Goal: Find contact information: Find contact information

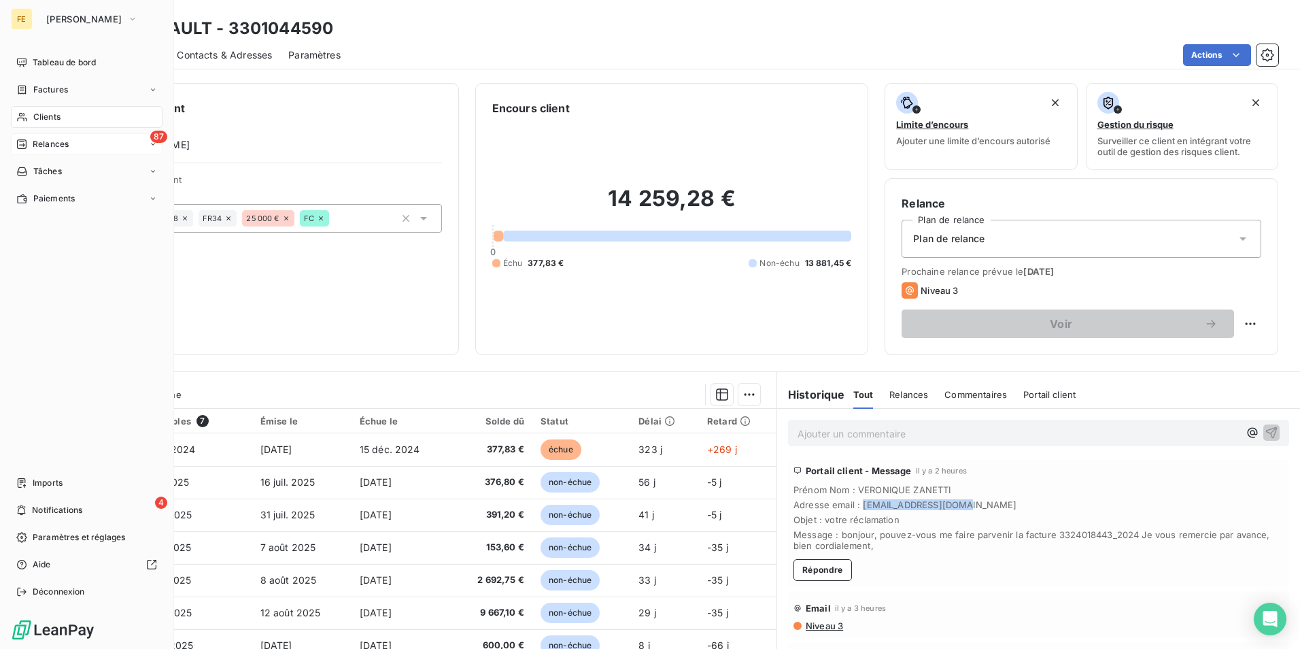
click at [154, 141] on span "87" at bounding box center [158, 137] width 17 height 12
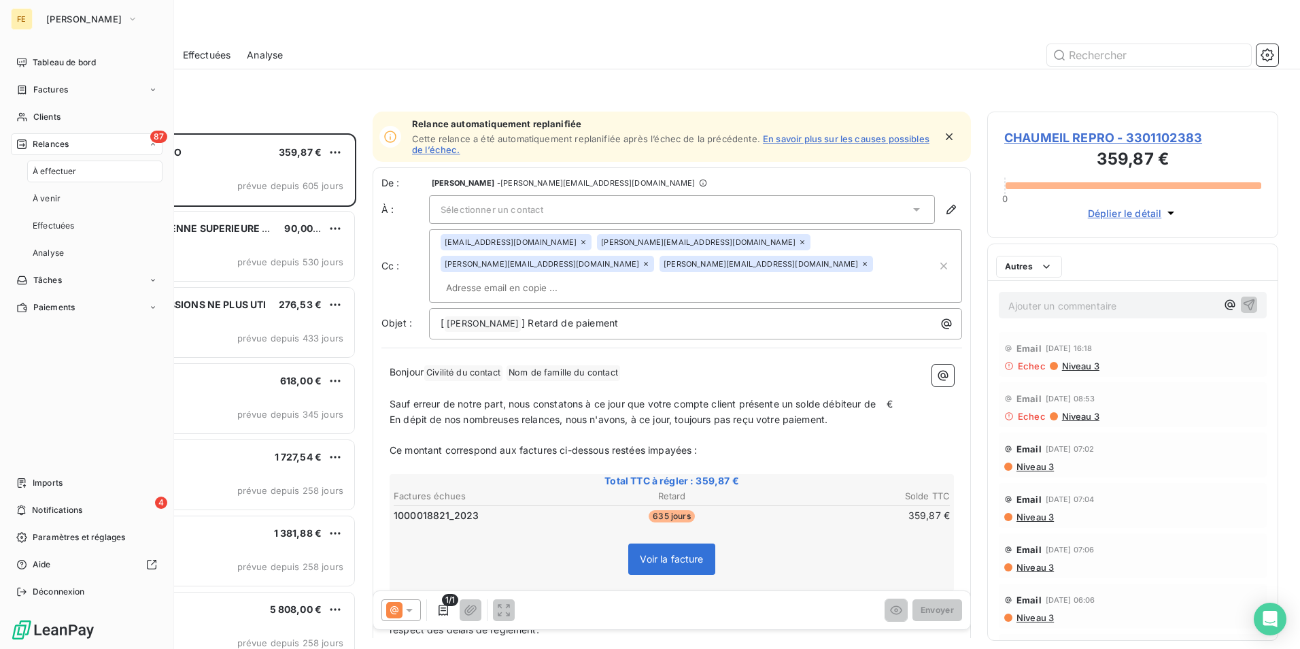
scroll to position [505, 281]
click at [69, 505] on span "Notifications" at bounding box center [57, 510] width 50 height 12
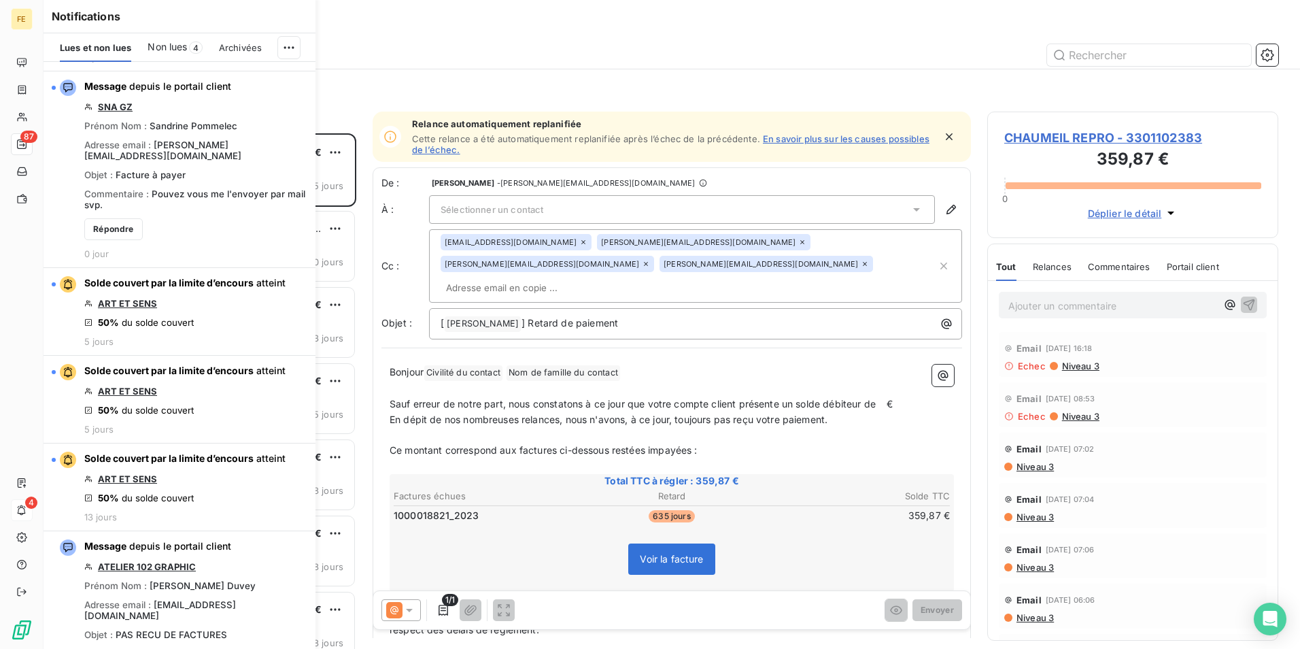
scroll to position [612, 0]
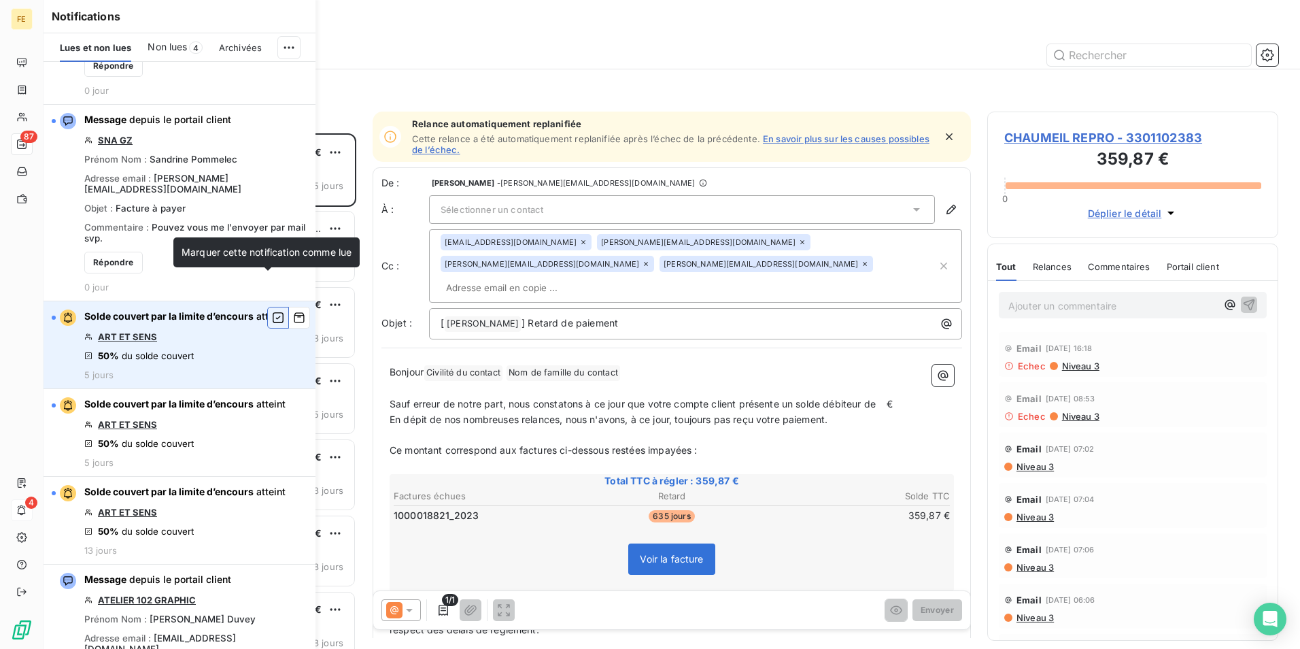
click at [272, 311] on icon "button" at bounding box center [278, 318] width 12 height 14
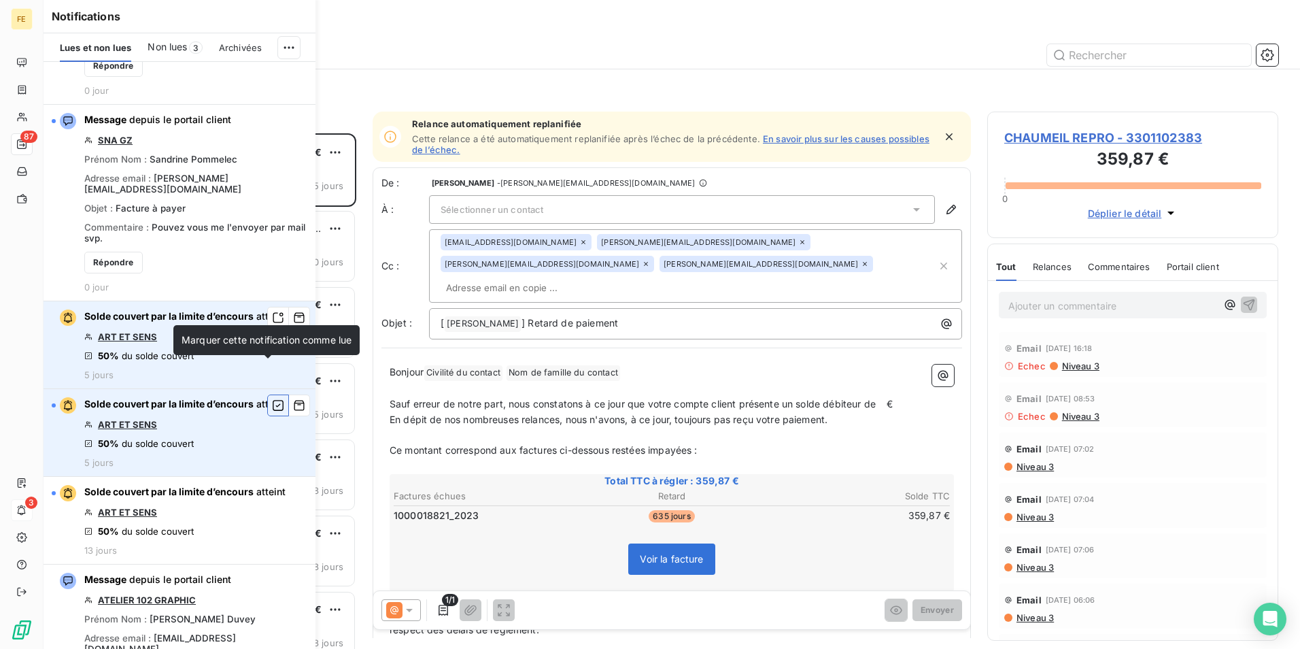
click at [272, 398] on icon "button" at bounding box center [278, 405] width 12 height 14
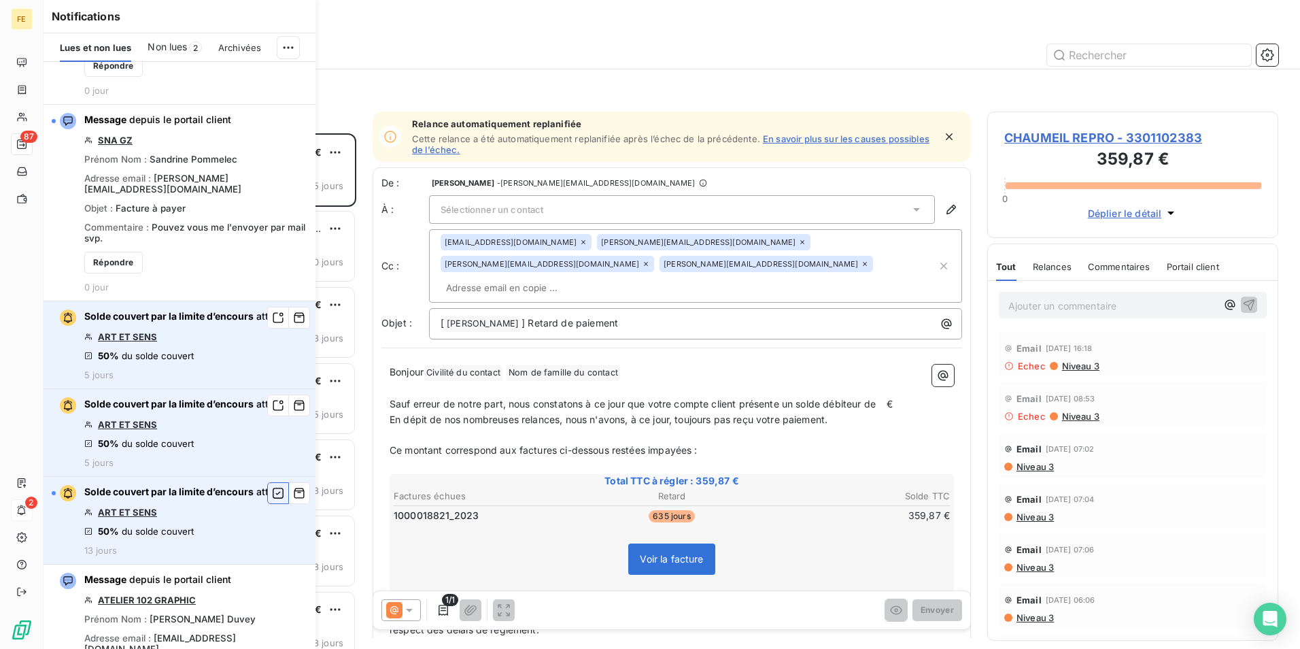
click at [272, 486] on icon "button" at bounding box center [278, 493] width 12 height 14
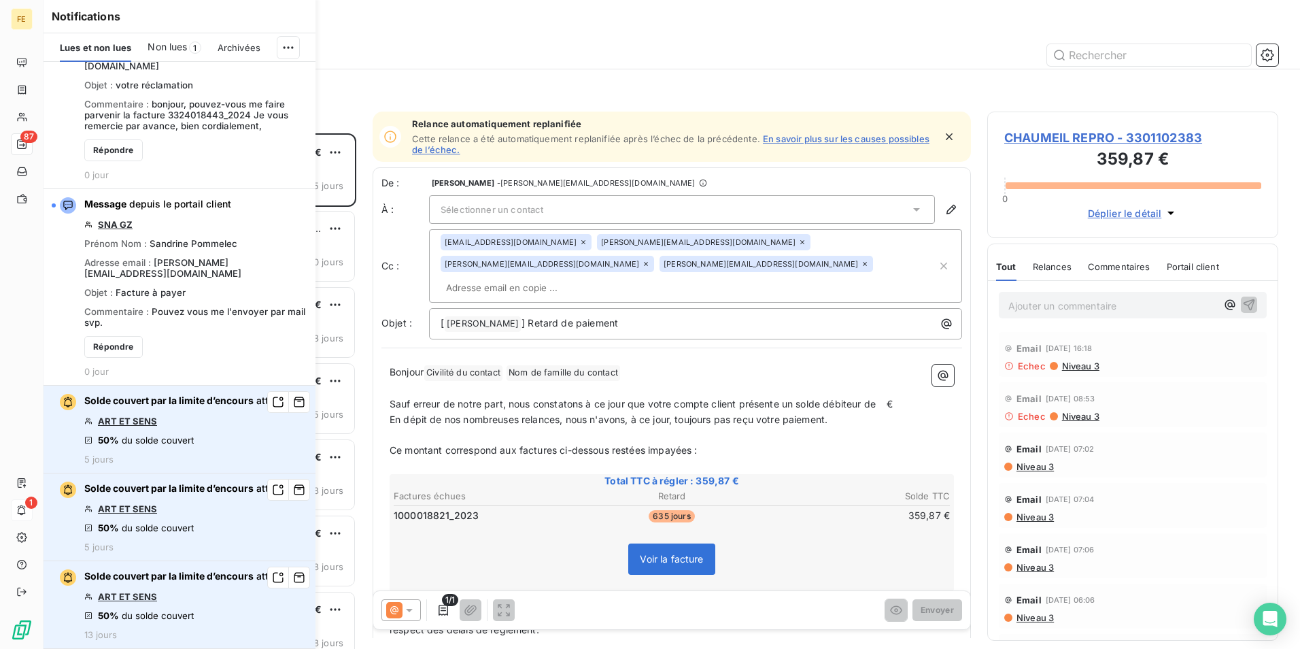
scroll to position [408, 0]
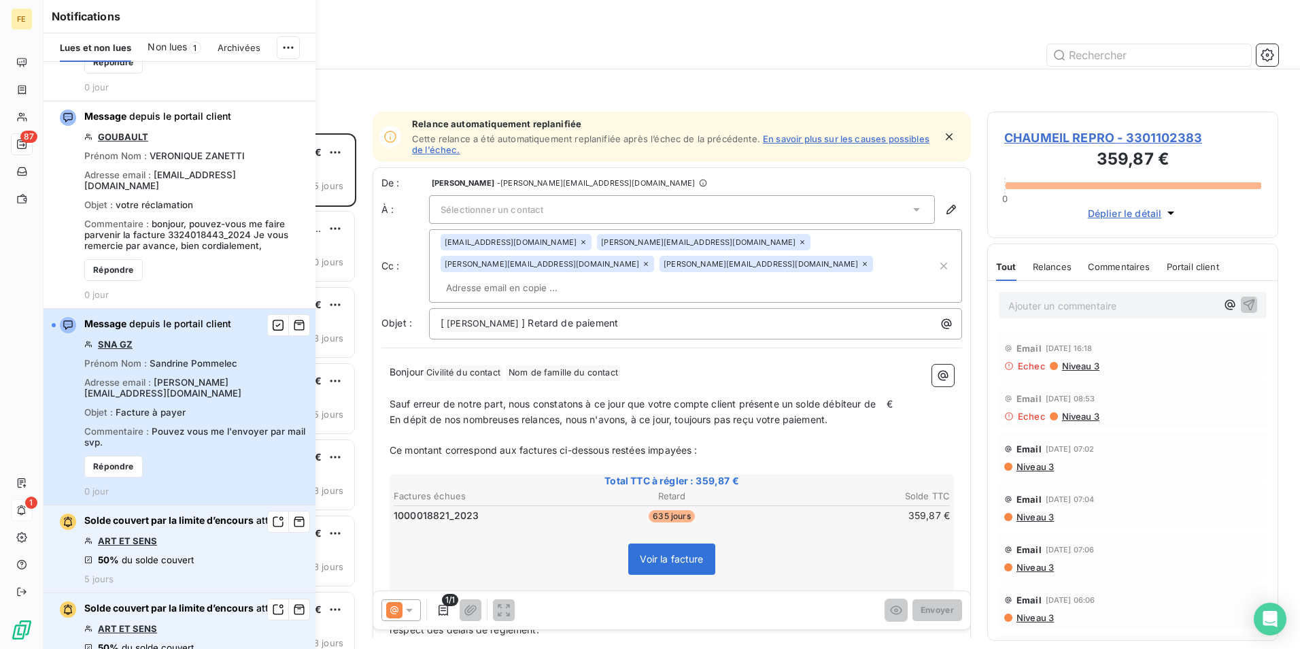
click at [257, 428] on div "Message depuis le portail client SNA GZ Prénom Nom : [PERSON_NAME] Adresse emai…" at bounding box center [195, 407] width 223 height 180
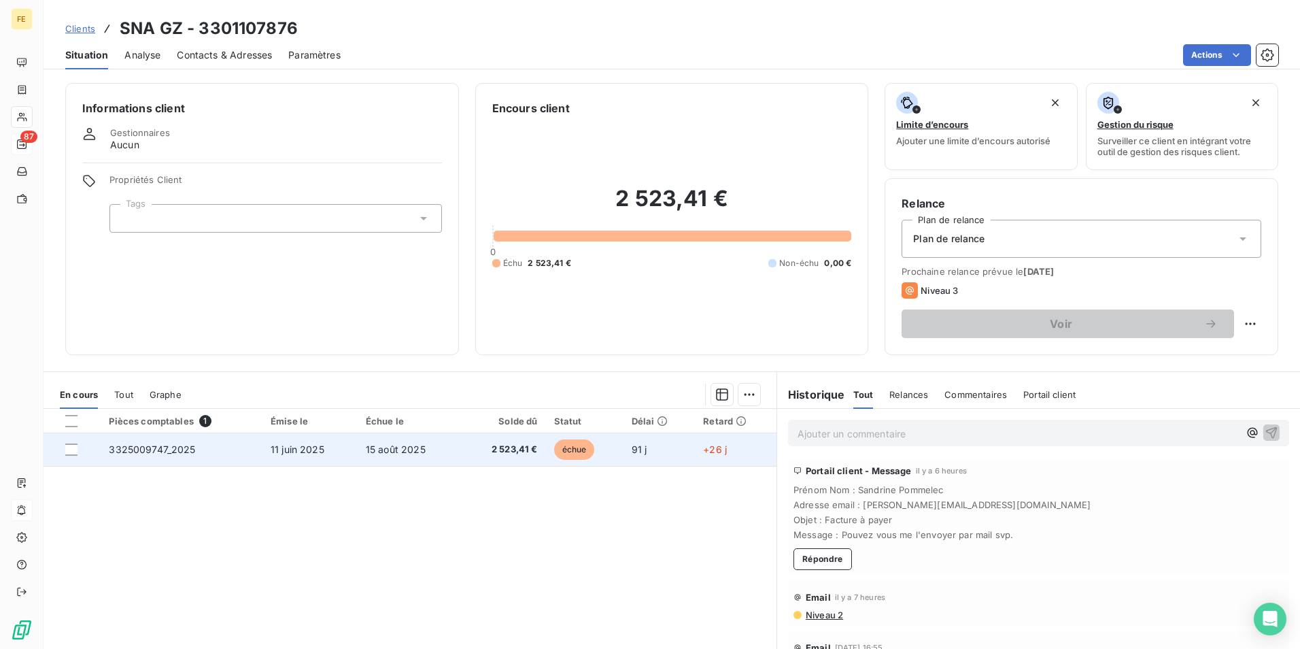
click at [170, 449] on span "3325009747_2025" at bounding box center [152, 449] width 86 height 12
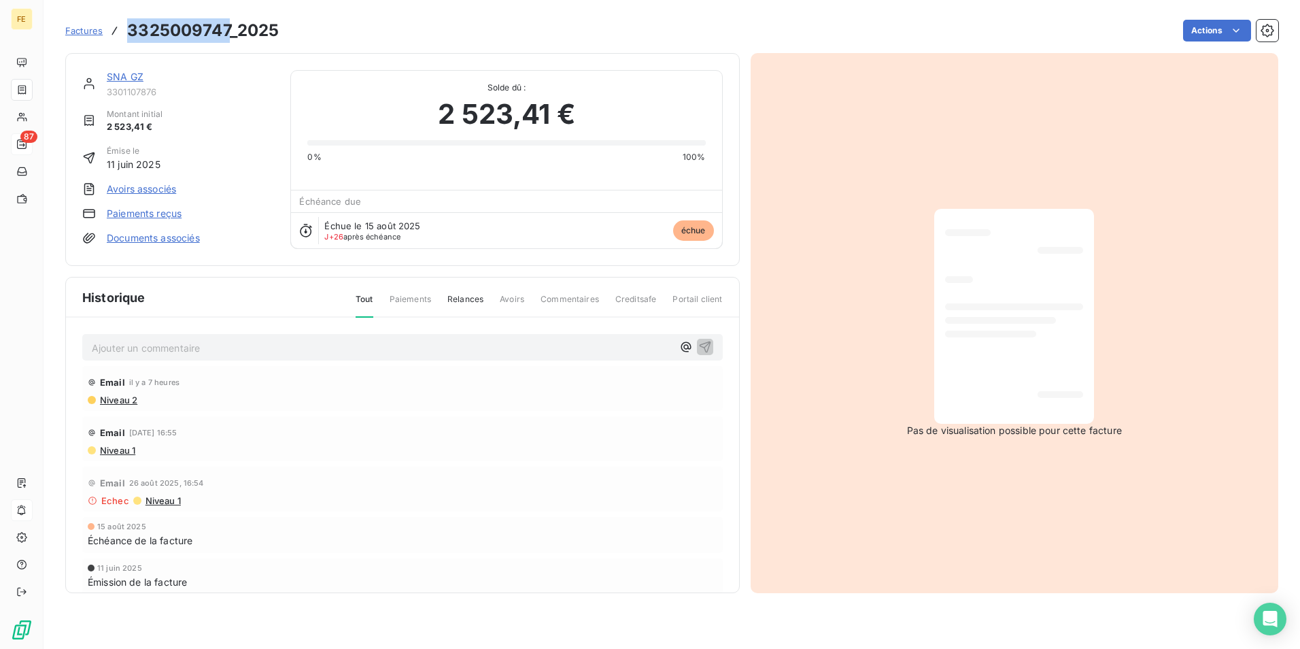
drag, startPoint x: 226, startPoint y: 27, endPoint x: 132, endPoint y: 31, distance: 93.9
click at [132, 31] on h3 "3325009747_2025" at bounding box center [203, 30] width 152 height 24
copy h3 "3325009747"
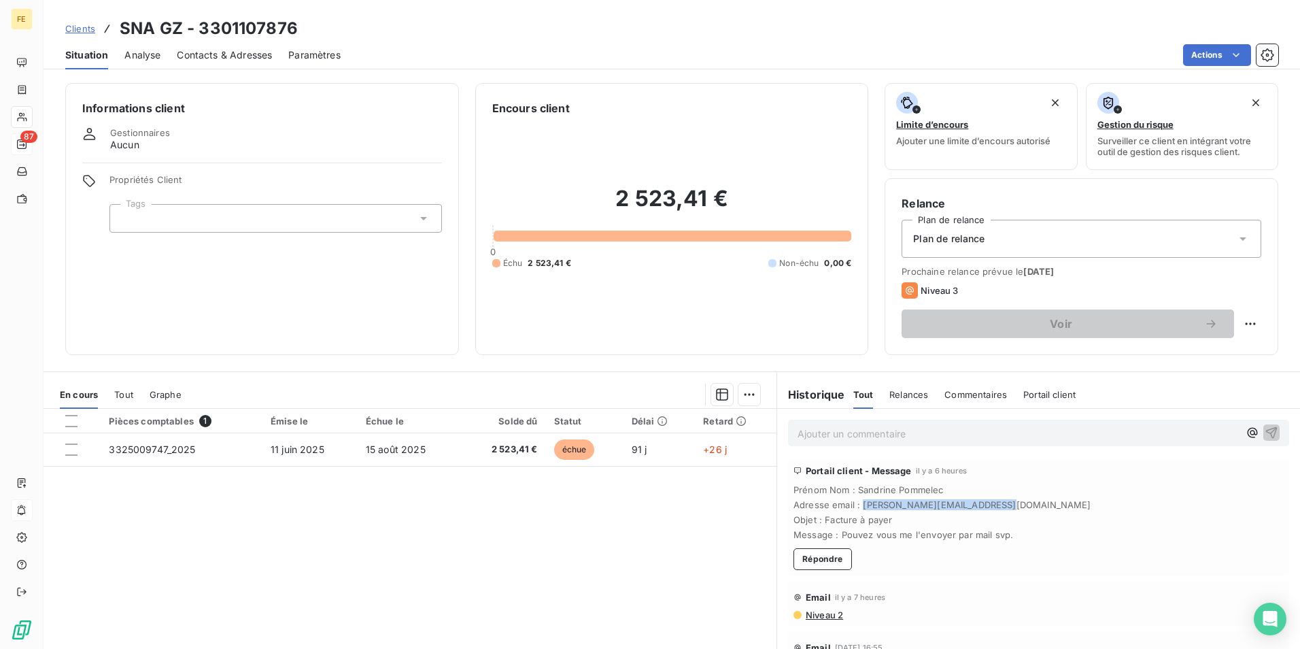
drag, startPoint x: 1002, startPoint y: 509, endPoint x: 857, endPoint y: 505, distance: 144.9
click at [857, 505] on span "Adresse email : [PERSON_NAME][EMAIL_ADDRESS][DOMAIN_NAME]" at bounding box center [1039, 504] width 490 height 11
copy span "[PERSON_NAME][EMAIL_ADDRESS][DOMAIN_NAME]"
